Goal: Check status: Check status

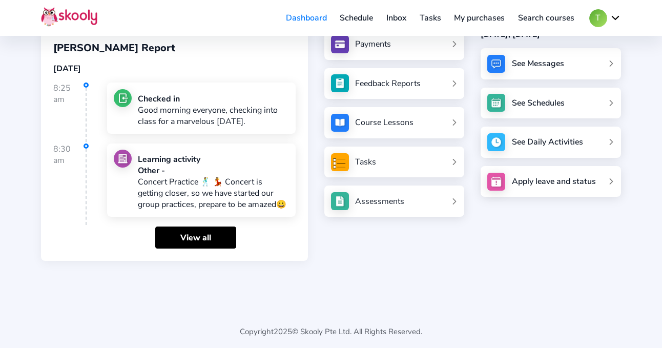
scroll to position [103, 0]
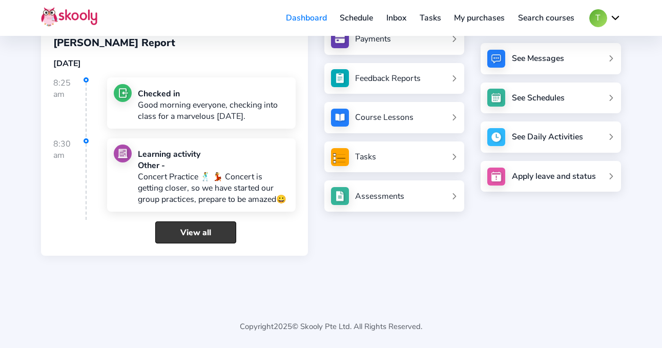
click at [196, 239] on link "View all" at bounding box center [195, 232] width 81 height 22
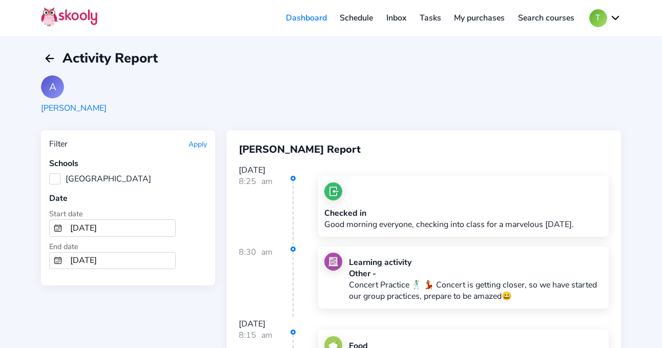
click at [135, 232] on input "[DATE]" at bounding box center [120, 228] width 109 height 16
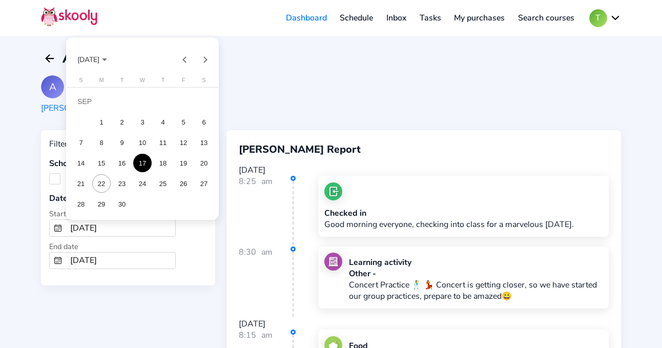
click at [105, 187] on div "22" at bounding box center [101, 183] width 18 height 18
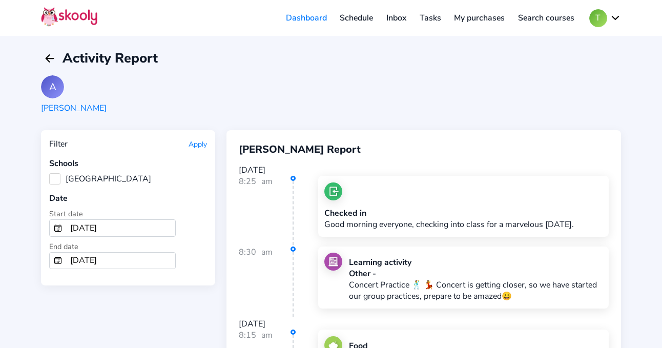
type input "[DATE]"
click at [205, 220] on div "Start date [DATE]" at bounding box center [128, 222] width 158 height 29
click at [201, 142] on button "Apply" at bounding box center [198, 144] width 18 height 10
click at [198, 145] on button "Apply" at bounding box center [198, 144] width 18 height 10
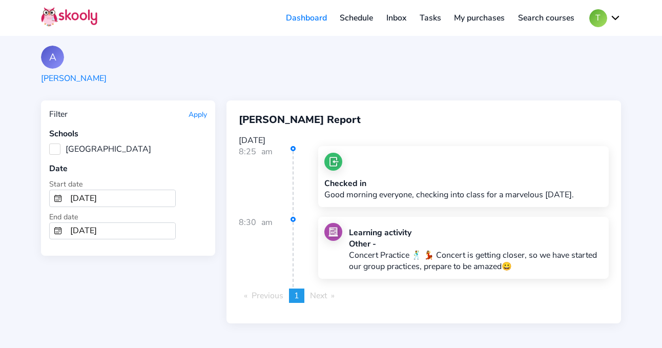
click at [301, 18] on link "Dashboard" at bounding box center [306, 18] width 54 height 16
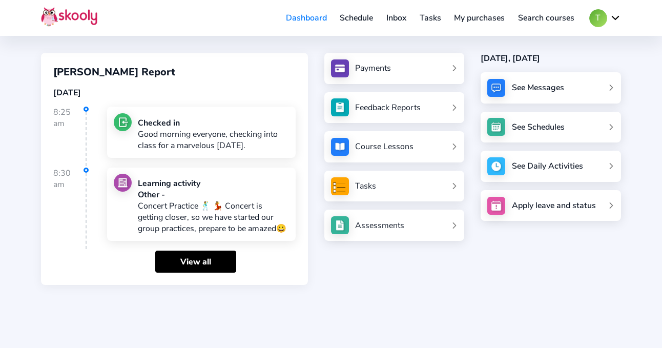
scroll to position [71, 0]
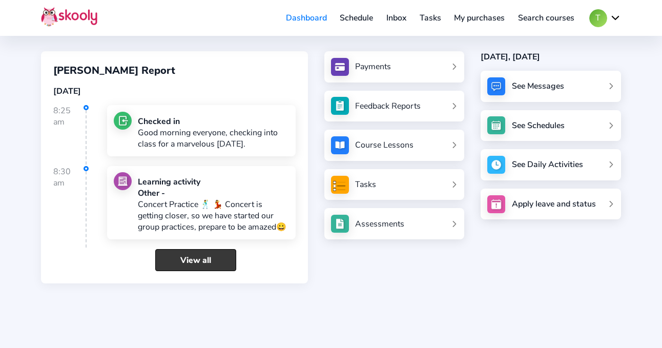
click at [205, 263] on link "View all" at bounding box center [195, 260] width 81 height 22
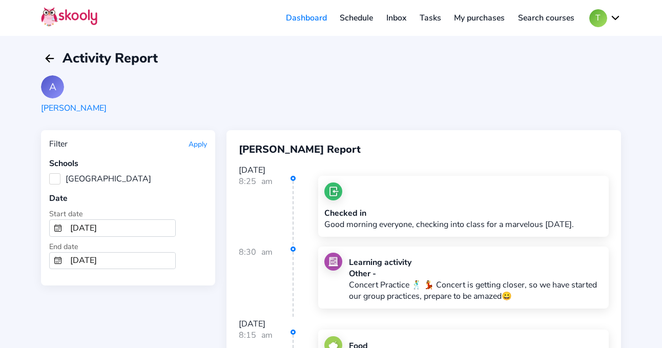
click at [129, 228] on input "[DATE]" at bounding box center [120, 228] width 109 height 16
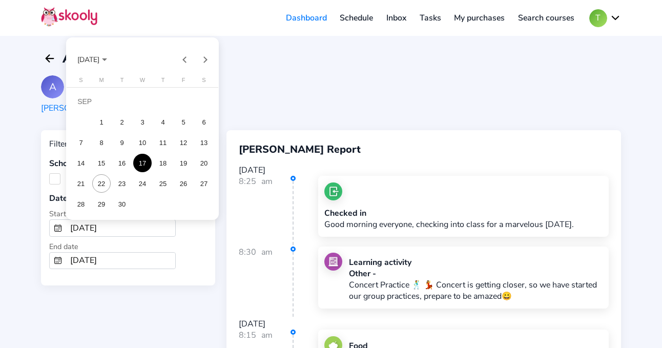
click at [103, 182] on div "22" at bounding box center [101, 183] width 18 height 18
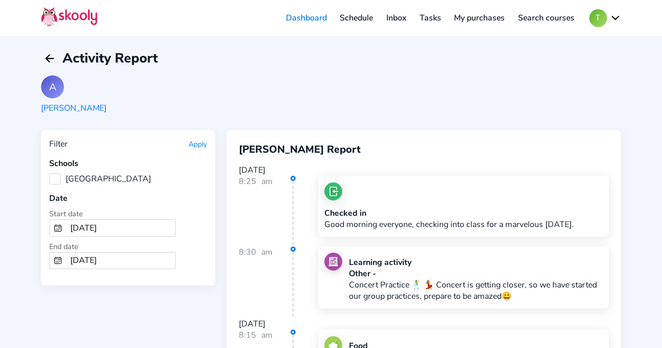
type input "[DATE]"
click at [130, 266] on input "[DATE]" at bounding box center [120, 261] width 109 height 16
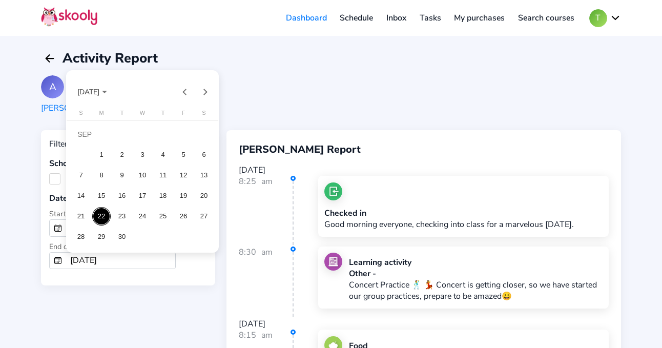
click at [180, 252] on mat-calendar "[DATE] S M T W T F S [DATE] 2 3 4 5 6 7 8 9 10 11 12 13 14 15 16 17 18 19 20 21…" at bounding box center [143, 161] width 152 height 181
click at [253, 257] on div at bounding box center [331, 174] width 662 height 348
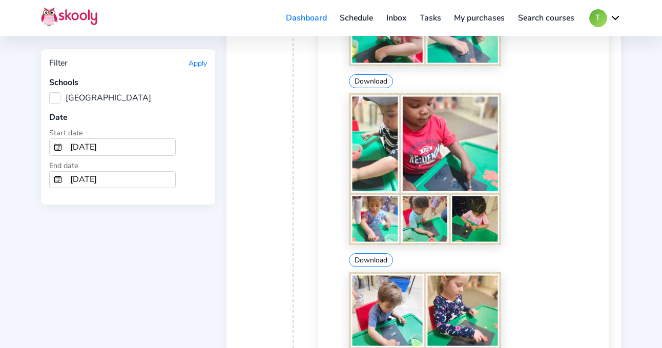
scroll to position [921, 0]
